Goal: Navigation & Orientation: Go to known website

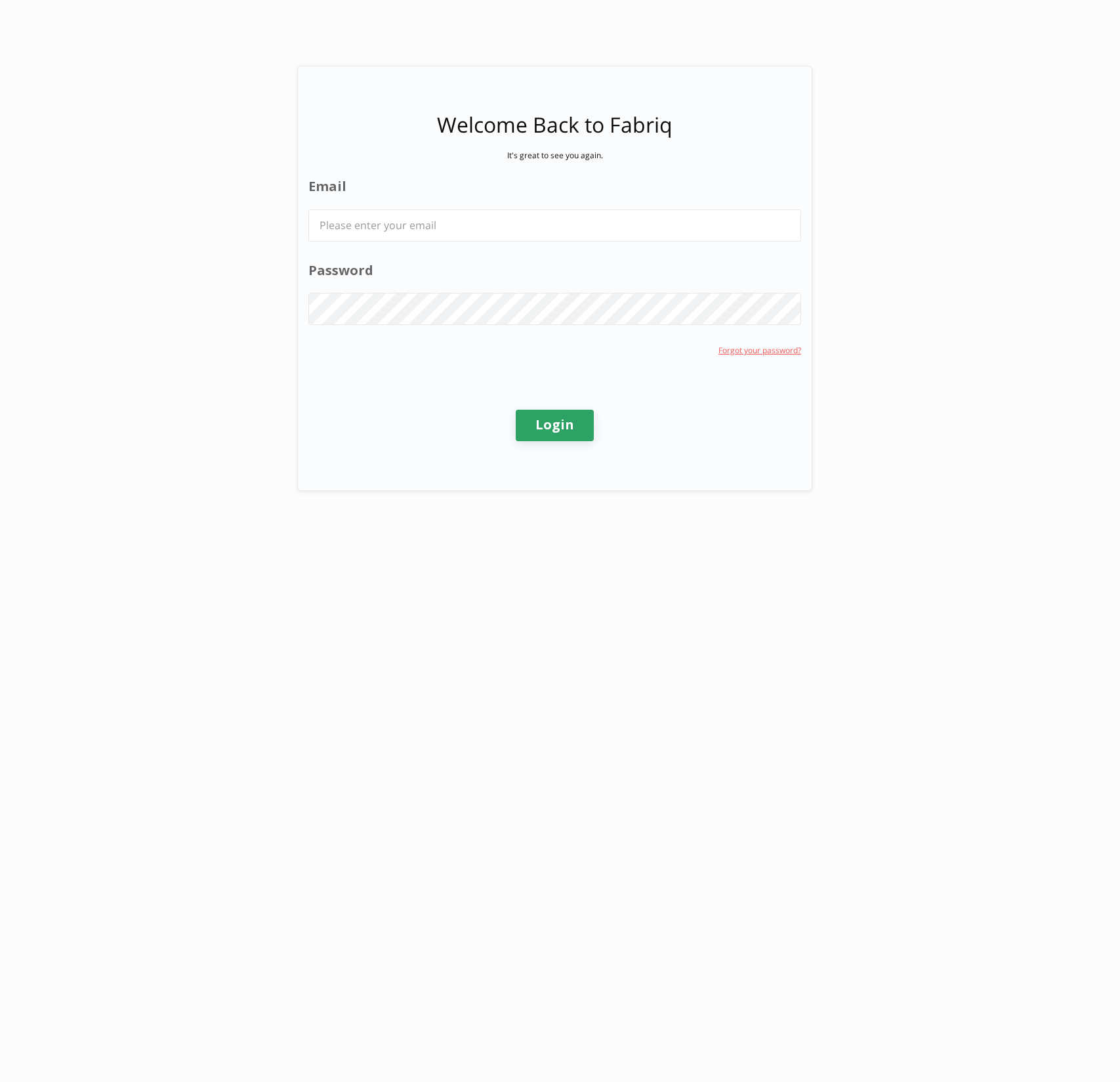
click at [790, 329] on div "Email Password Forgot your password?" at bounding box center [555, 266] width 493 height 179
click at [924, 320] on form "Welcome Back to Fabriq It's great to see you again. Email Password Forgot your …" at bounding box center [560, 284] width 1120 height 436
drag, startPoint x: 657, startPoint y: 127, endPoint x: 582, endPoint y: 126, distance: 75.0
click at [582, 126] on h2 "Welcome Back to Fabriq" at bounding box center [554, 125] width 235 height 30
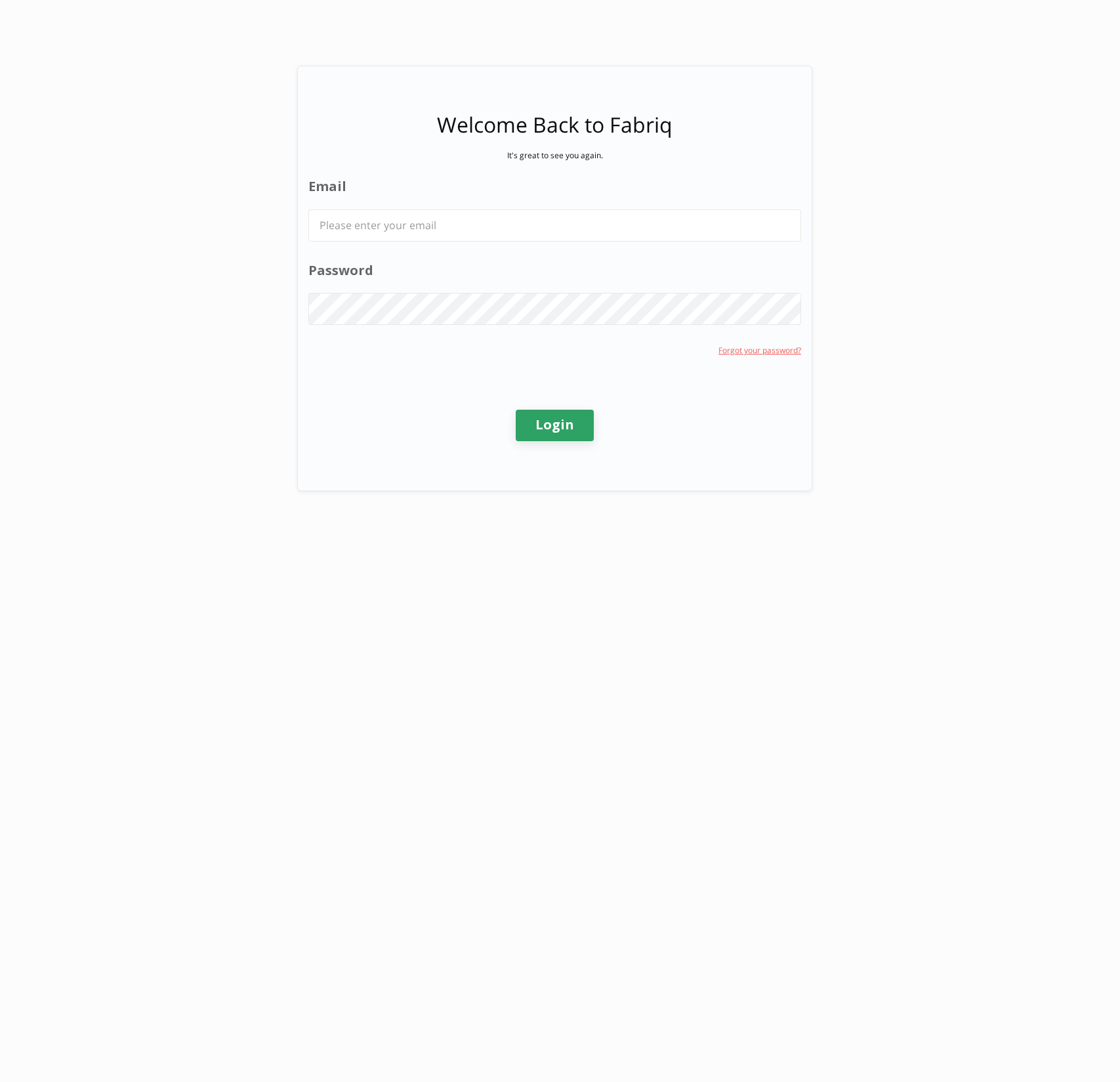
click at [716, 163] on div "Welcome Back to Fabriq It's great to see you again. Email Password Forgot your …" at bounding box center [555, 278] width 514 height 424
click at [906, 183] on form "Welcome Back to Fabriq It's great to see you again. Email Password Forgot your …" at bounding box center [560, 284] width 1120 height 436
